Goal: Entertainment & Leisure: Consume media (video, audio)

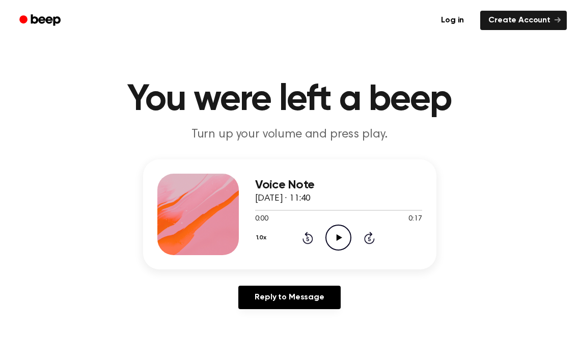
click at [343, 230] on icon "Play Audio" at bounding box center [339, 238] width 26 height 26
drag, startPoint x: 332, startPoint y: 235, endPoint x: 284, endPoint y: 127, distance: 117.5
click at [332, 234] on icon "Play Audio" at bounding box center [339, 238] width 26 height 26
click at [337, 235] on icon at bounding box center [340, 237] width 6 height 7
